Goal: Task Accomplishment & Management: Complete application form

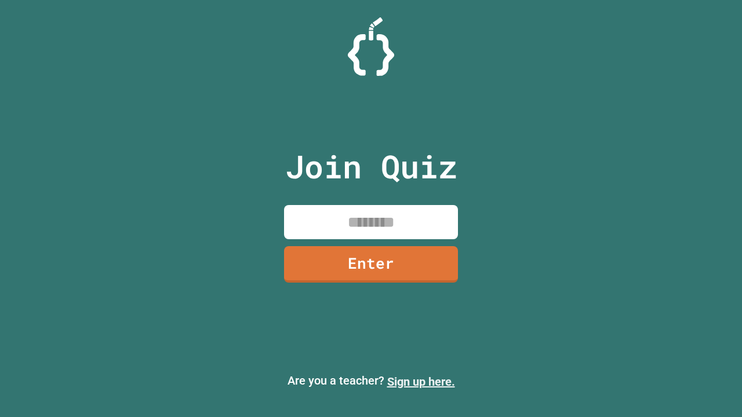
click at [421, 382] on link "Sign up here." at bounding box center [421, 382] width 68 height 14
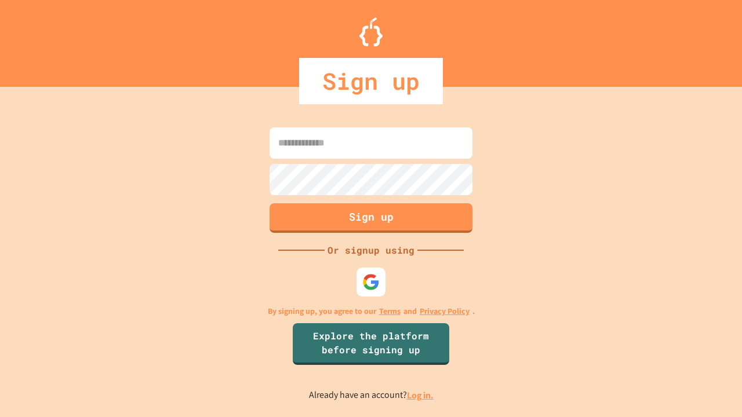
click at [421, 395] on link "Log in." at bounding box center [420, 395] width 27 height 12
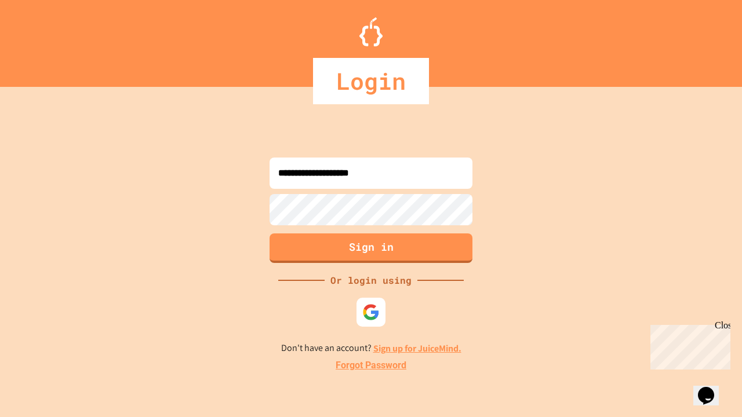
type input "**********"
